Goal: Communication & Community: Answer question/provide support

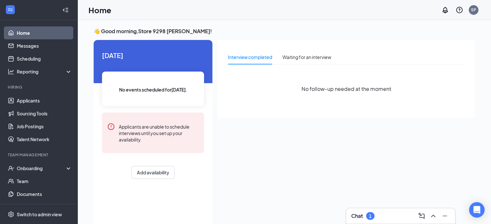
click at [17, 39] on link "Home" at bounding box center [44, 32] width 55 height 13
drag, startPoint x: 17, startPoint y: 39, endPoint x: 21, endPoint y: 44, distance: 6.2
click at [21, 43] on ul "Home Messages Scheduling Reporting Hiring Applicants Sourcing Tools Job Posting…" at bounding box center [38, 132] width 77 height 225
click at [22, 45] on link "Messages" at bounding box center [44, 45] width 55 height 13
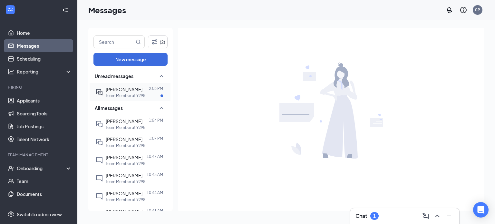
click at [105, 91] on div "Brandon Lee 2:03 PM Team Member at 9298" at bounding box center [129, 92] width 68 height 18
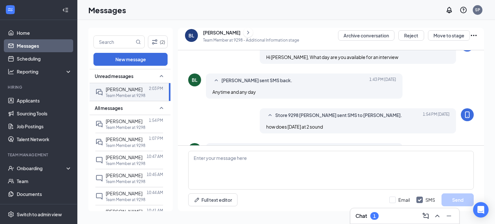
scroll to position [208, 0]
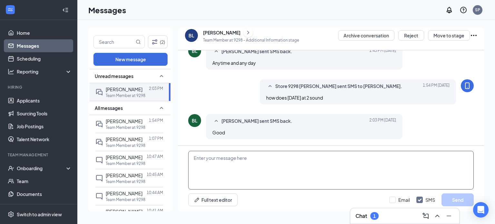
click at [217, 158] on textarea at bounding box center [331, 170] width 286 height 39
type textarea "great i will see you then"
click at [446, 202] on button "Send" at bounding box center [458, 200] width 32 height 13
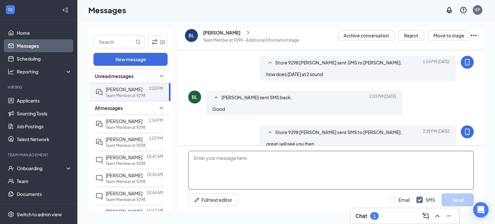
scroll to position [243, 0]
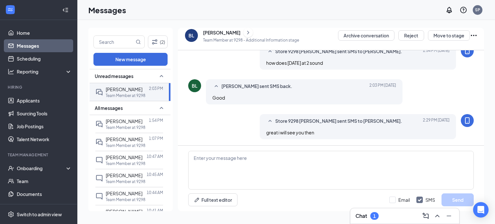
click at [395, 217] on div "Chat 1" at bounding box center [405, 216] width 99 height 10
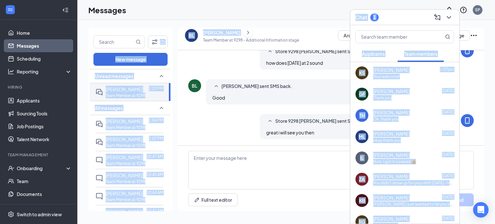
click at [298, 15] on div "Messages SP Chat 1 Applicants Team members KS Kiera Smith 1:07pm Your welcome! …" at bounding box center [286, 112] width 418 height 224
click at [286, 34] on div "[PERSON_NAME]" at bounding box center [251, 33] width 96 height 10
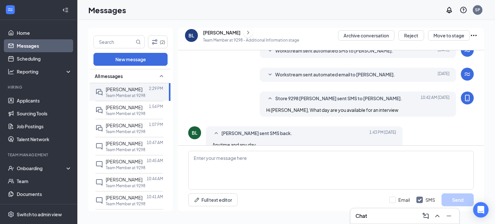
scroll to position [219, 0]
